Goal: Task Accomplishment & Management: Complete application form

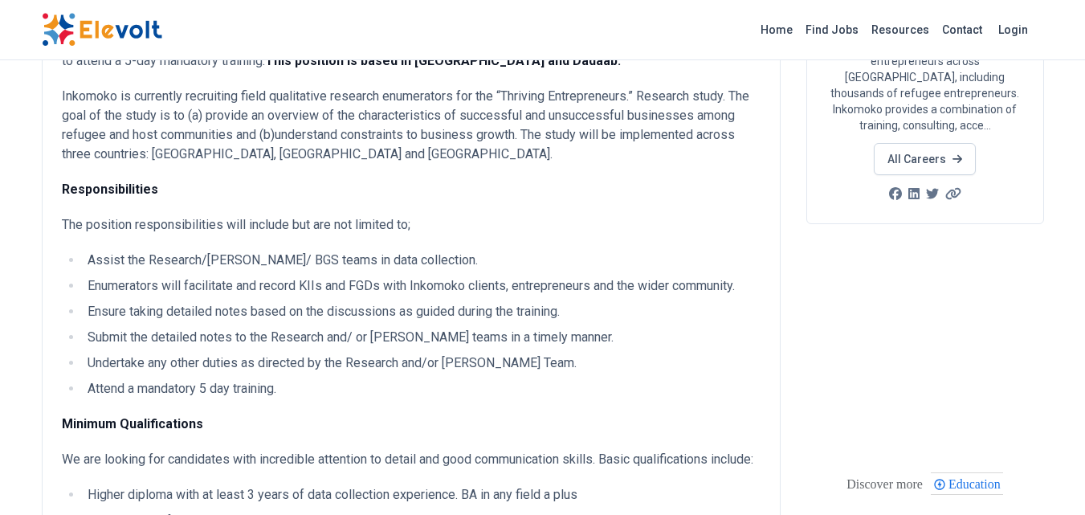
scroll to position [252, 0]
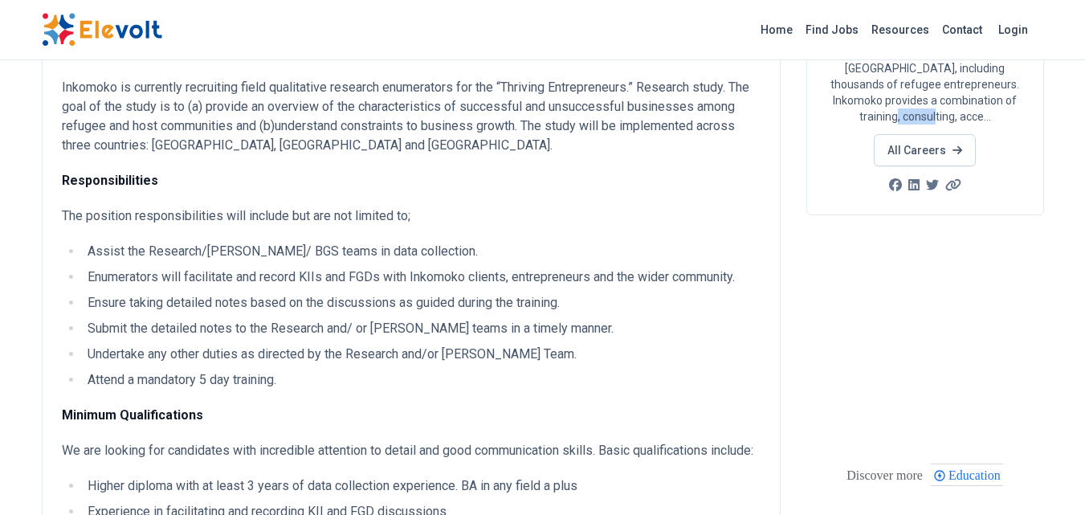
drag, startPoint x: 1085, startPoint y: 102, endPoint x: 1084, endPoint y: 114, distance: 12.1
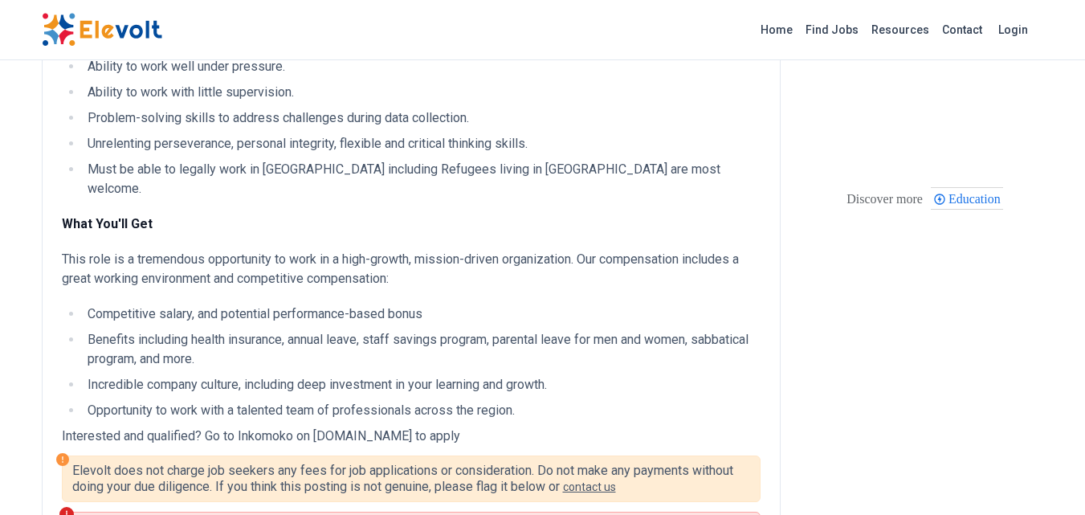
scroll to position [809, 0]
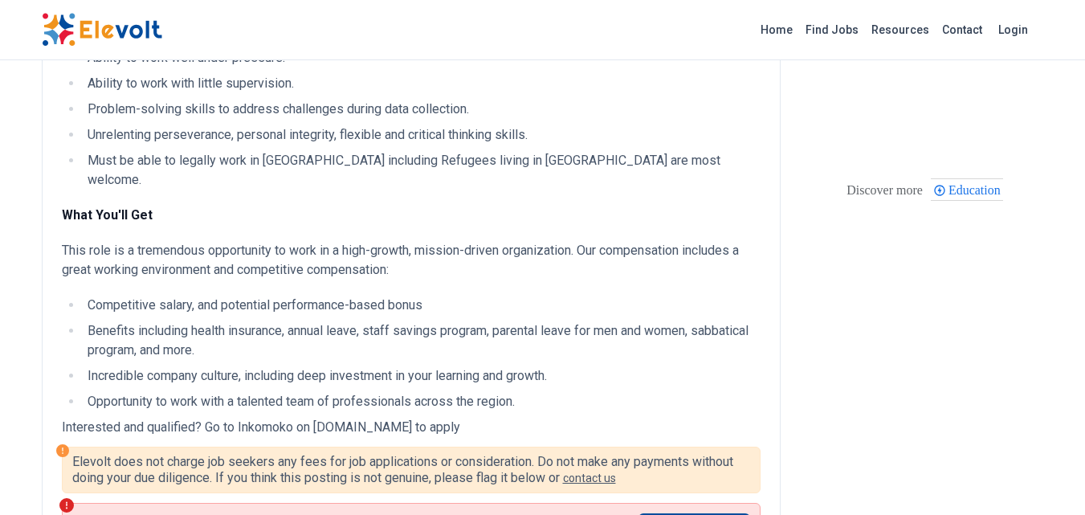
click at [1084, 188] on div "Qualitative Research Enumerators All Jobs turkana KE full-time bachelor 2 years…" at bounding box center [542, 423] width 1085 height 2464
drag, startPoint x: 1084, startPoint y: 188, endPoint x: 1079, endPoint y: 211, distance: 23.8
click at [1079, 211] on div "Qualitative Research Enumerators All Jobs turkana KE full-time bachelor 2 years…" at bounding box center [542, 423] width 1085 height 2464
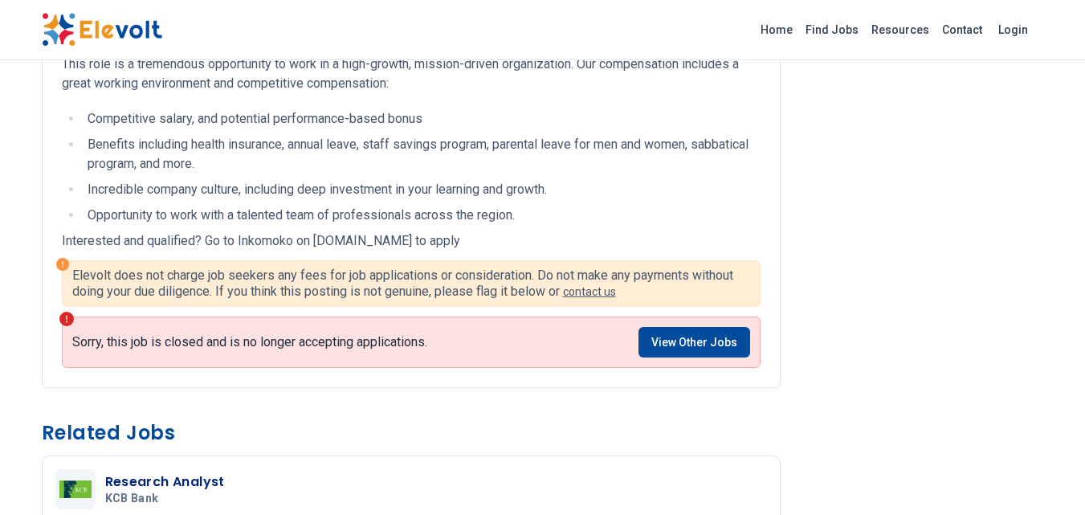
scroll to position [987, 0]
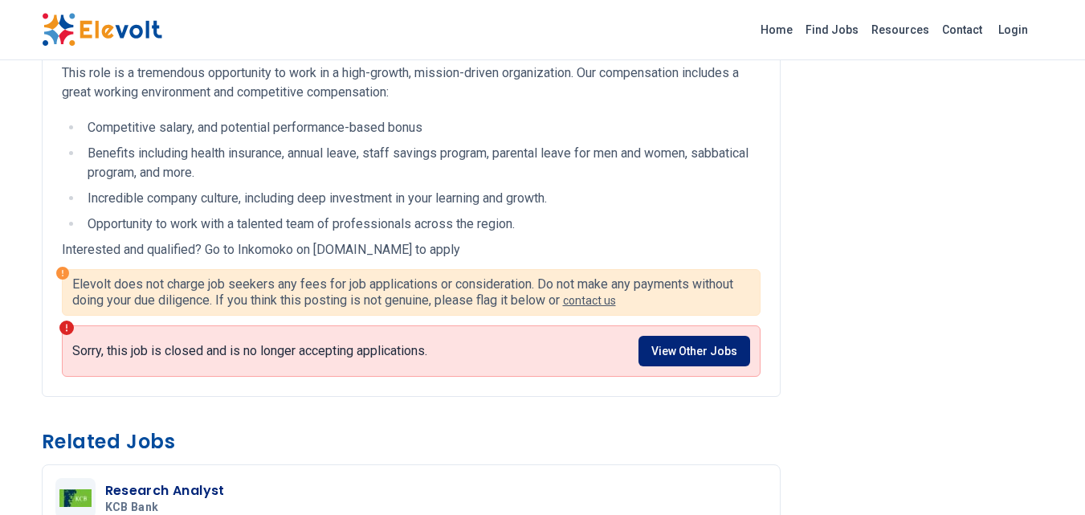
click at [730, 361] on link "View Other Jobs" at bounding box center [695, 351] width 112 height 31
click at [717, 353] on link "View Other Jobs" at bounding box center [695, 351] width 112 height 31
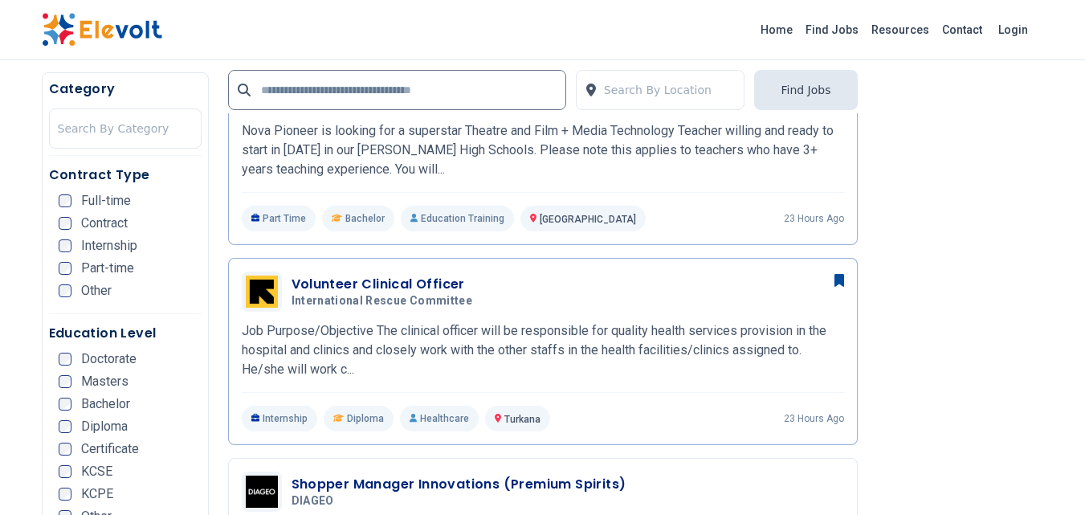
scroll to position [1795, 0]
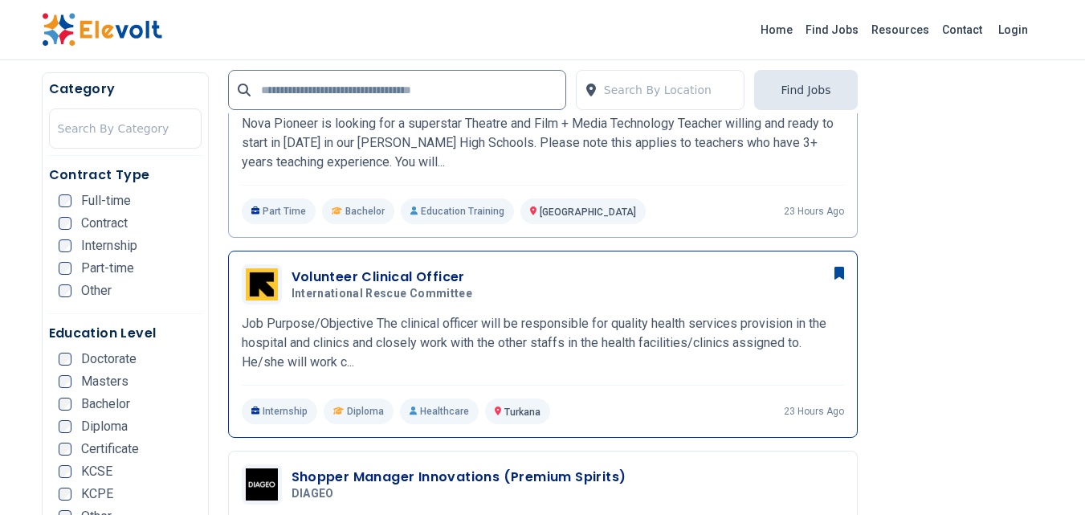
click at [566, 288] on div "Volunteer Clinical Officer International Rescue Committee 10/06/2025 11/05/2025" at bounding box center [568, 285] width 553 height 34
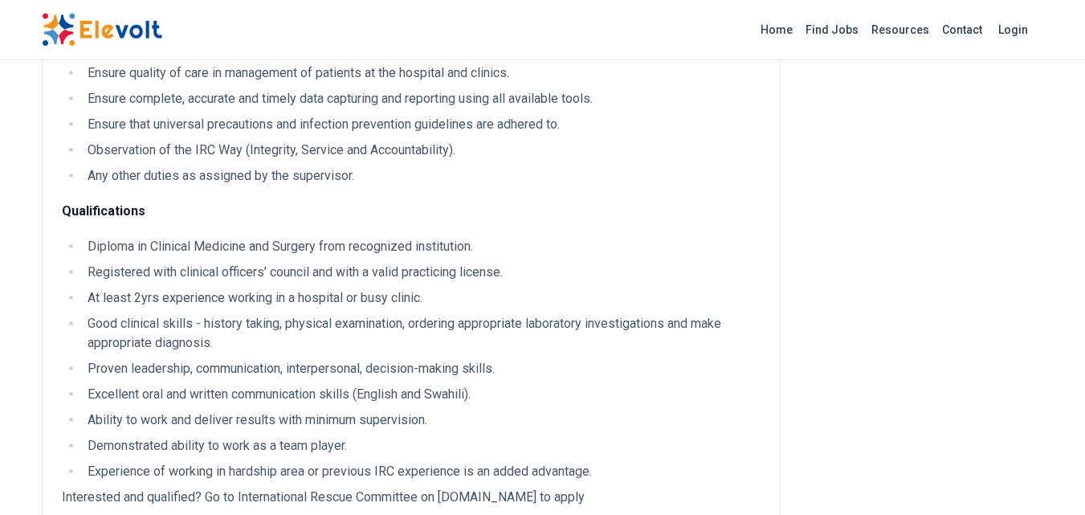
scroll to position [429, 0]
